Goal: Information Seeking & Learning: Learn about a topic

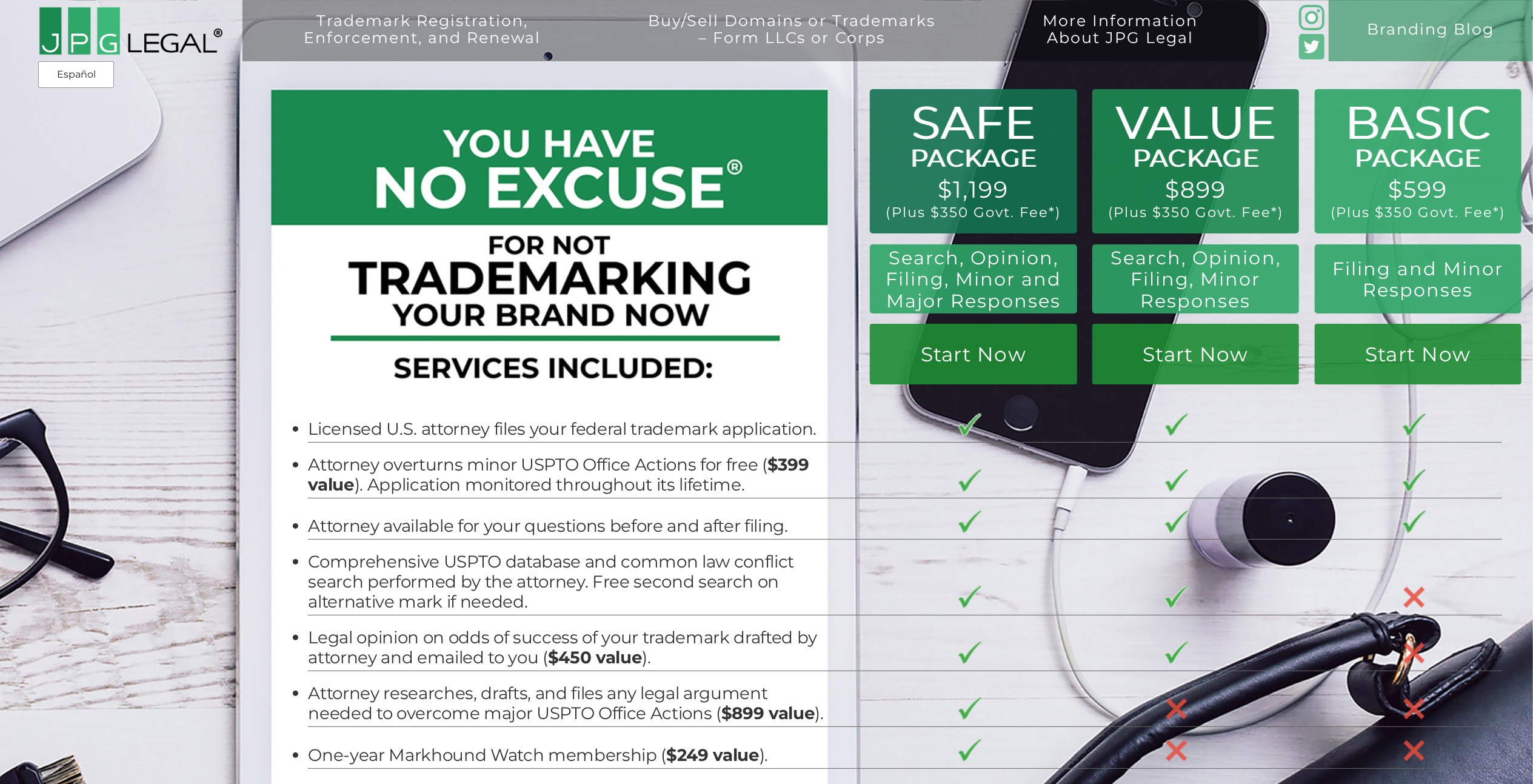
drag, startPoint x: 1063, startPoint y: 0, endPoint x: 1150, endPoint y: 33, distance: 93.0
click at [1149, 33] on link "More Information About JPG Legal" at bounding box center [1120, 43] width 247 height 62
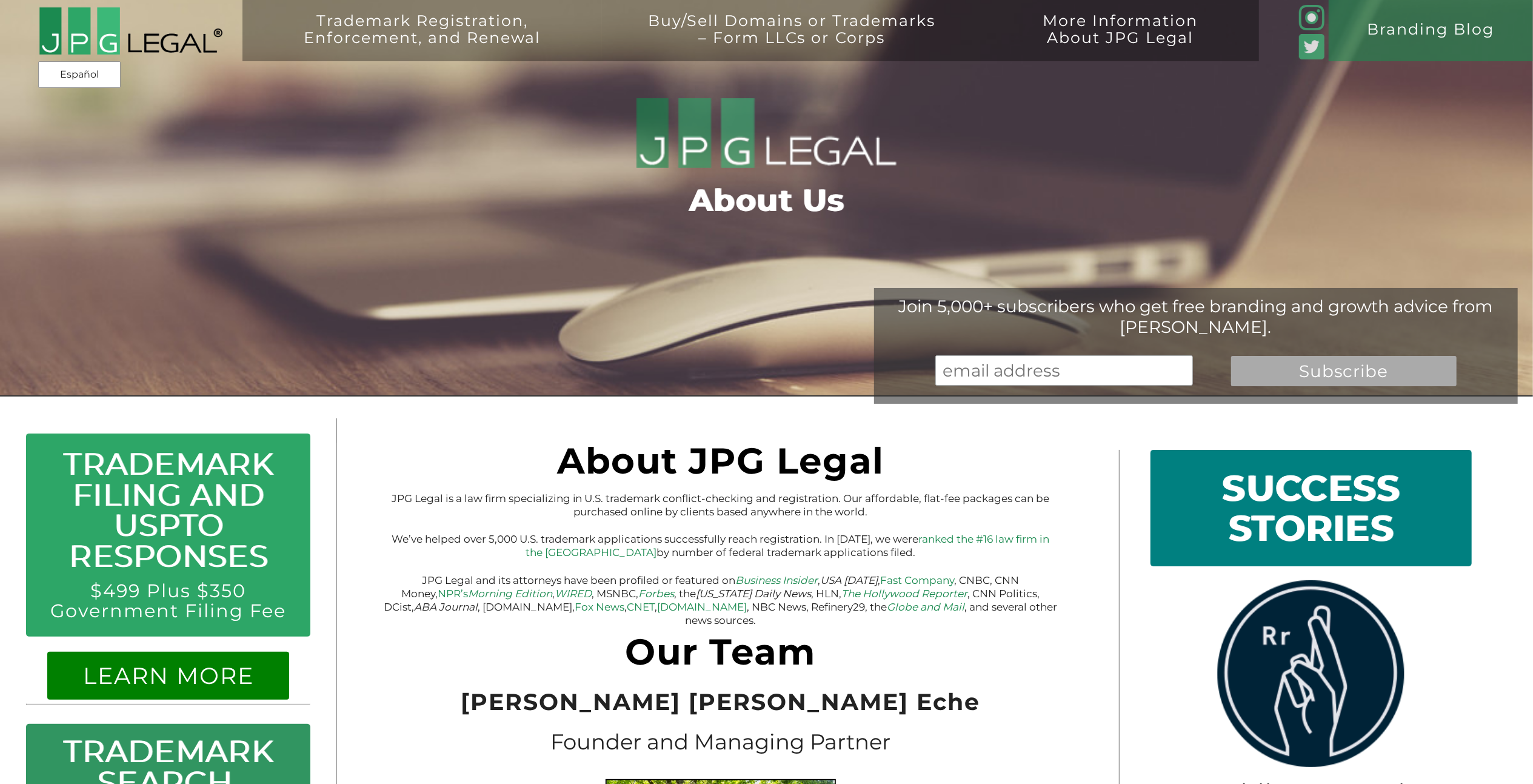
click at [57, 29] on img at bounding box center [130, 31] width 184 height 50
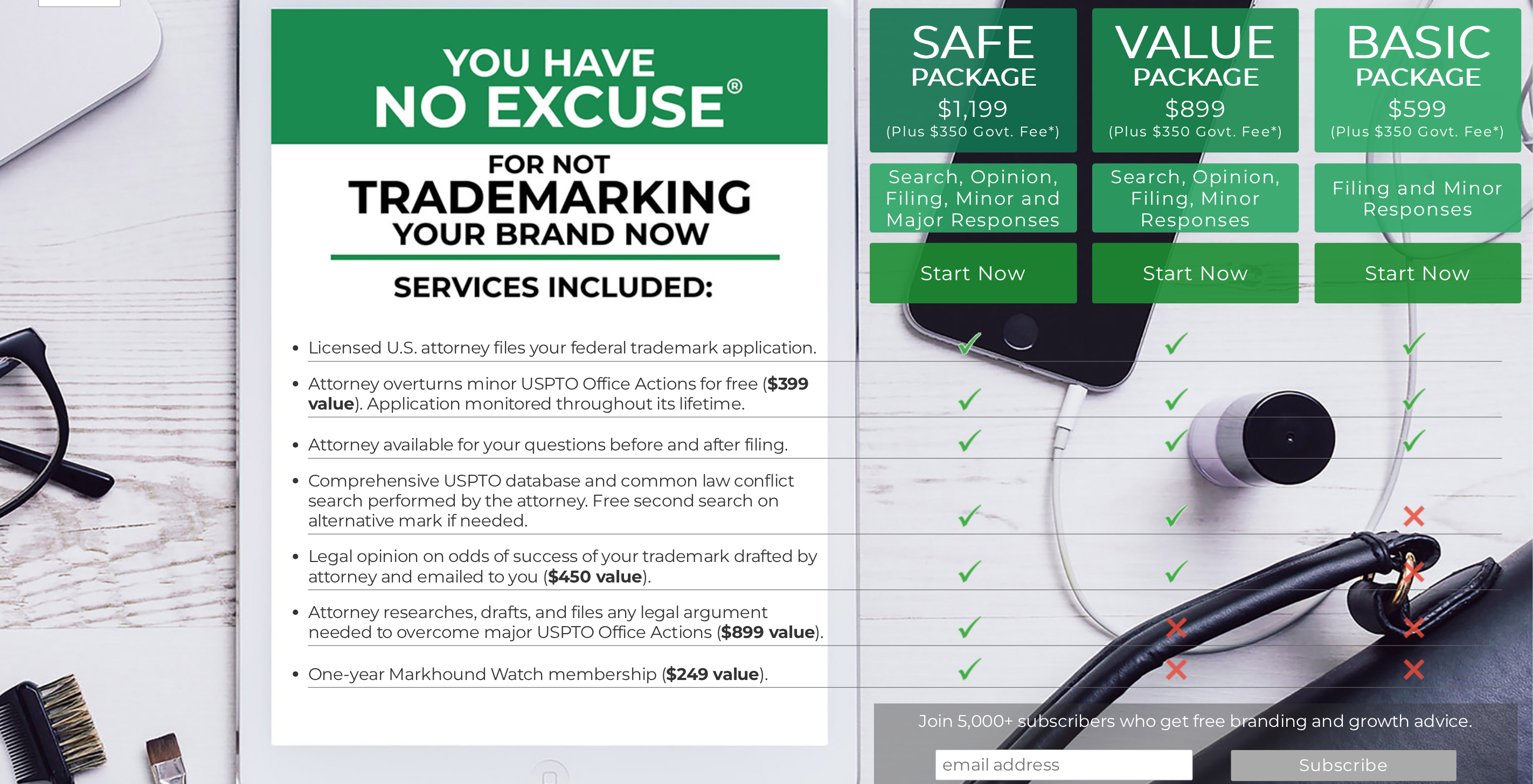
scroll to position [71, 0]
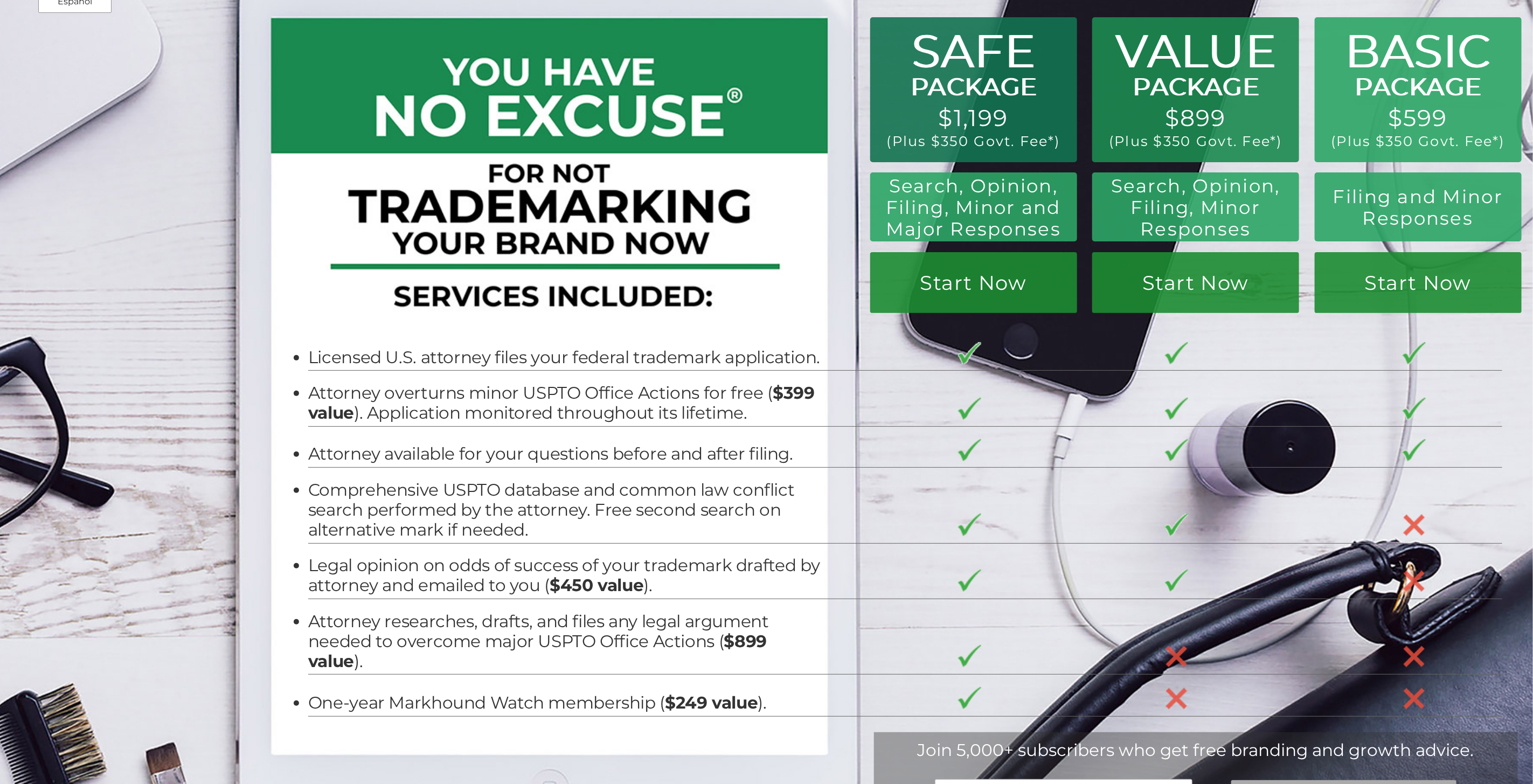
drag, startPoint x: 1123, startPoint y: 6, endPoint x: 155, endPoint y: 260, distance: 1000.8
click at [155, 260] on div "BASIC PACKAGE $599 (Plus $350 Govt. Fee*) Filing and Minor Responses Start Now …" at bounding box center [766, 388] width 1533 height 920
